Goal: Transaction & Acquisition: Purchase product/service

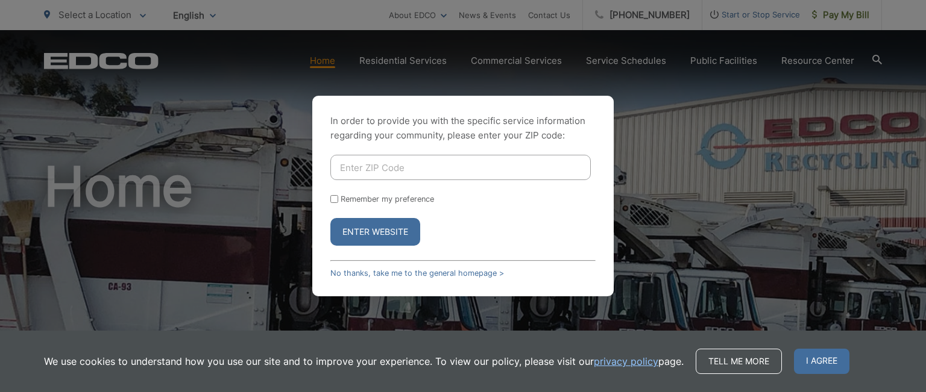
click at [360, 166] on input "Enter ZIP Code" at bounding box center [460, 167] width 260 height 25
type input "92078"
click at [330, 218] on button "Enter Website" at bounding box center [375, 232] width 90 height 28
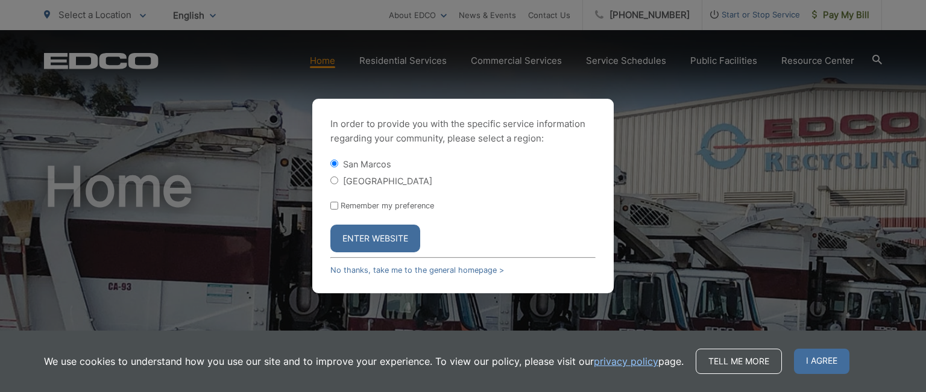
click at [388, 240] on button "Enter Website" at bounding box center [375, 239] width 90 height 28
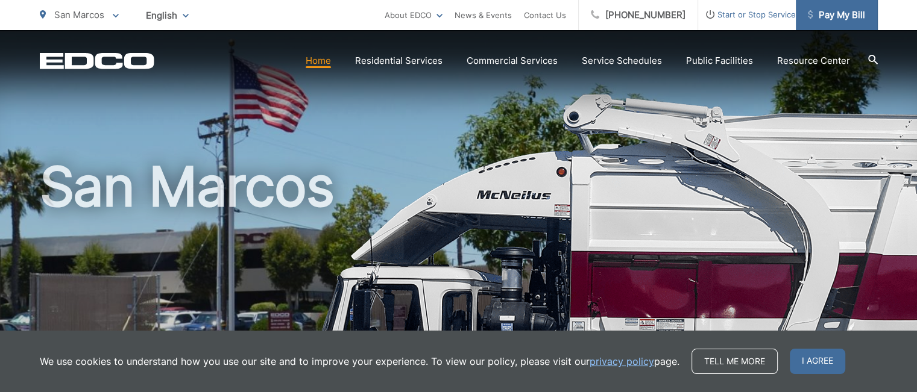
click at [832, 16] on span "Pay My Bill" at bounding box center [836, 15] width 57 height 14
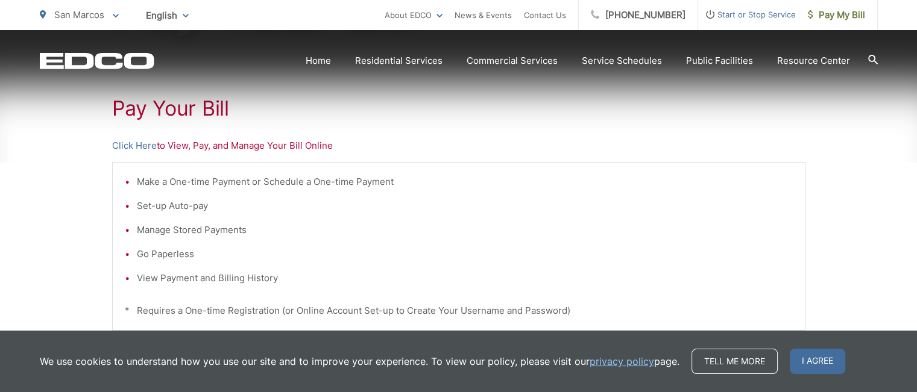
scroll to position [221, 0]
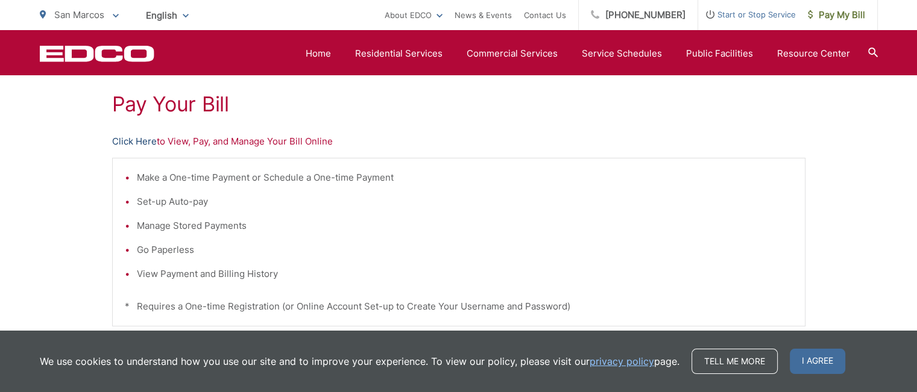
click at [136, 144] on link "Click Here" at bounding box center [134, 141] width 45 height 14
click at [142, 140] on link "Click Here" at bounding box center [134, 141] width 45 height 14
